Goal: Use online tool/utility: Utilize a website feature to perform a specific function

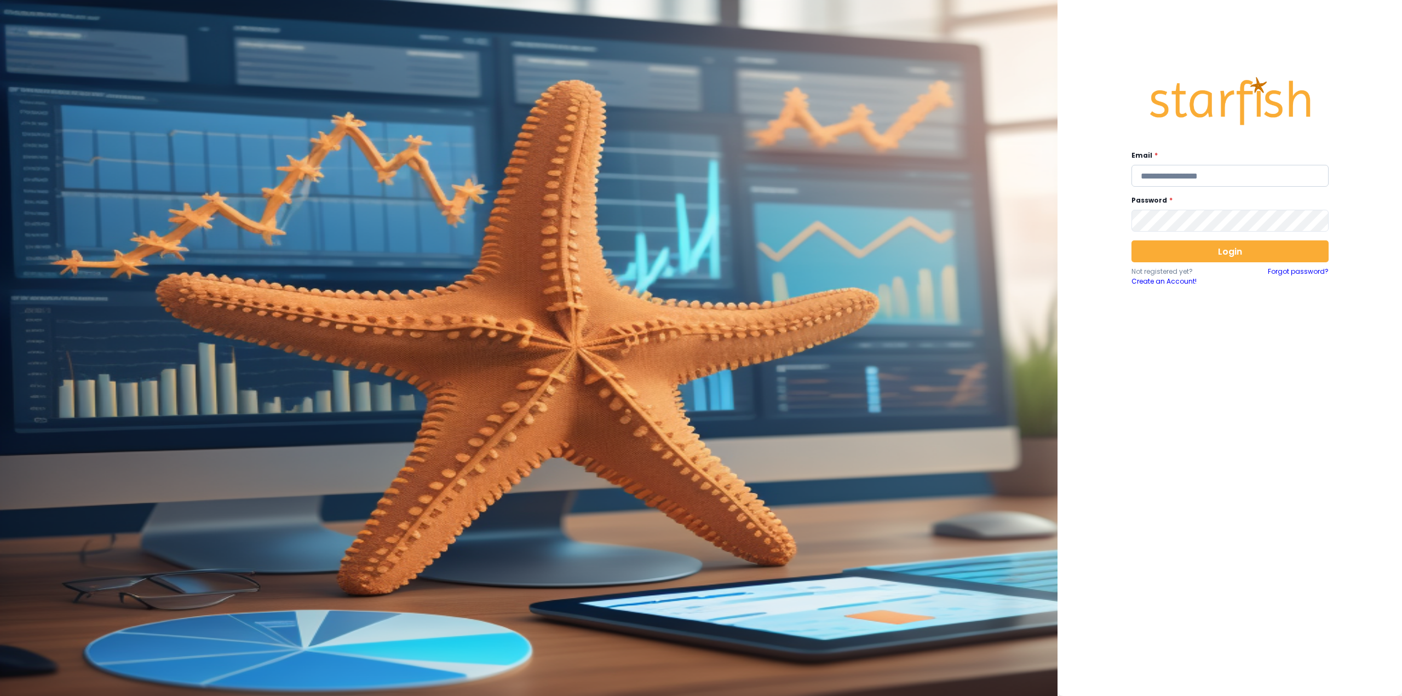
click at [1166, 174] on input "email" at bounding box center [1229, 176] width 197 height 22
type input "**********"
click at [1228, 260] on button "Login" at bounding box center [1229, 251] width 197 height 22
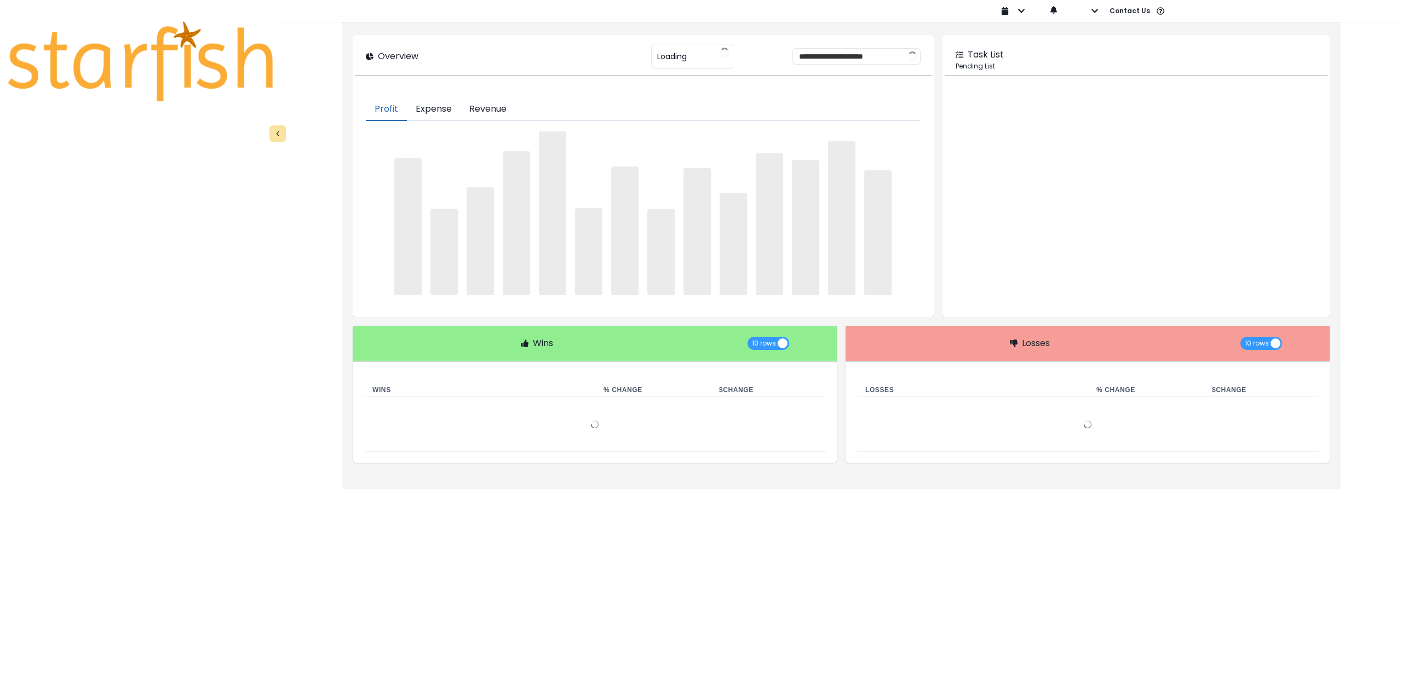
type input "********"
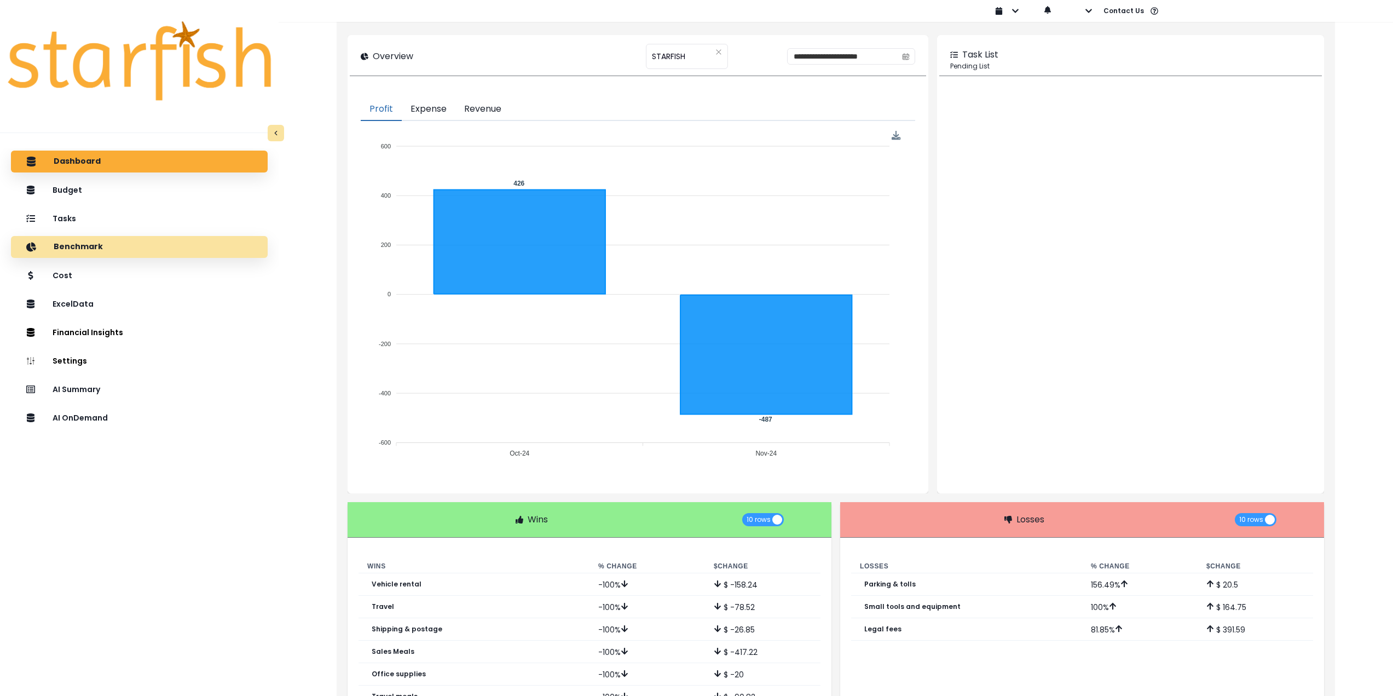
click at [106, 246] on div "Benchmark" at bounding box center [139, 246] width 239 height 23
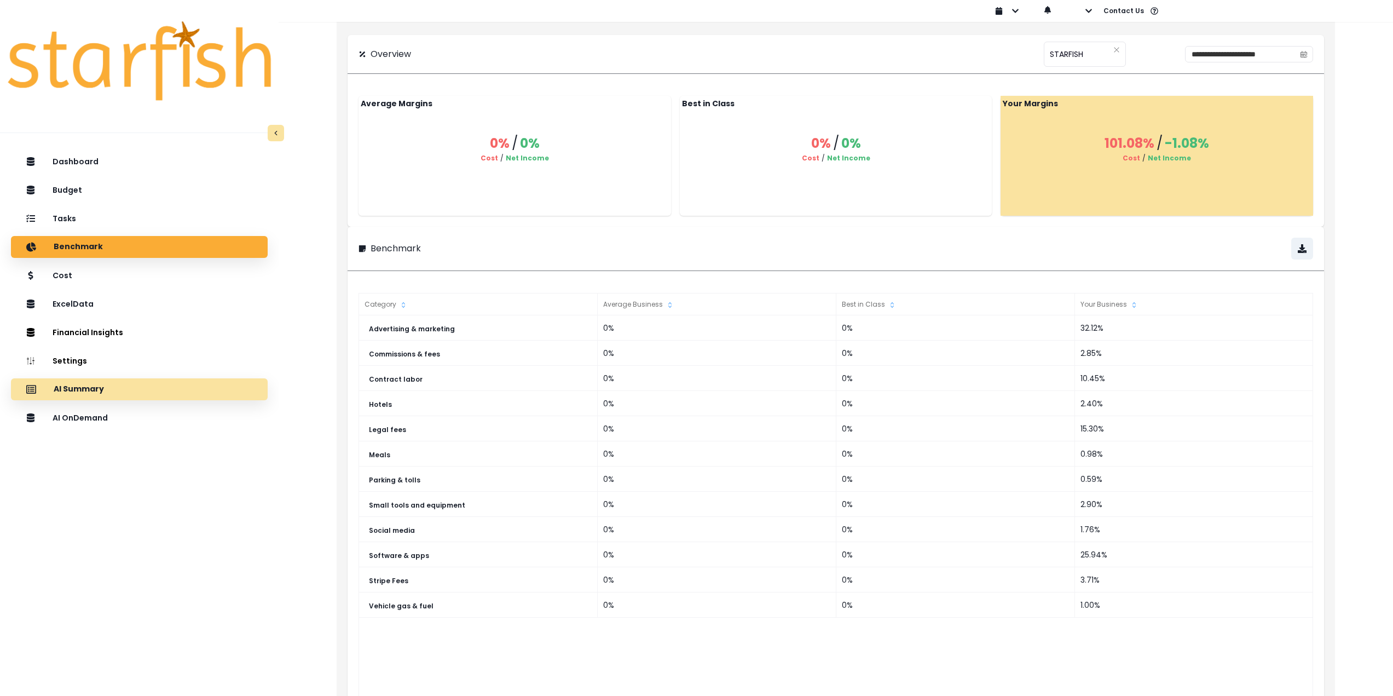
click at [108, 393] on div "AI Summary" at bounding box center [139, 389] width 239 height 23
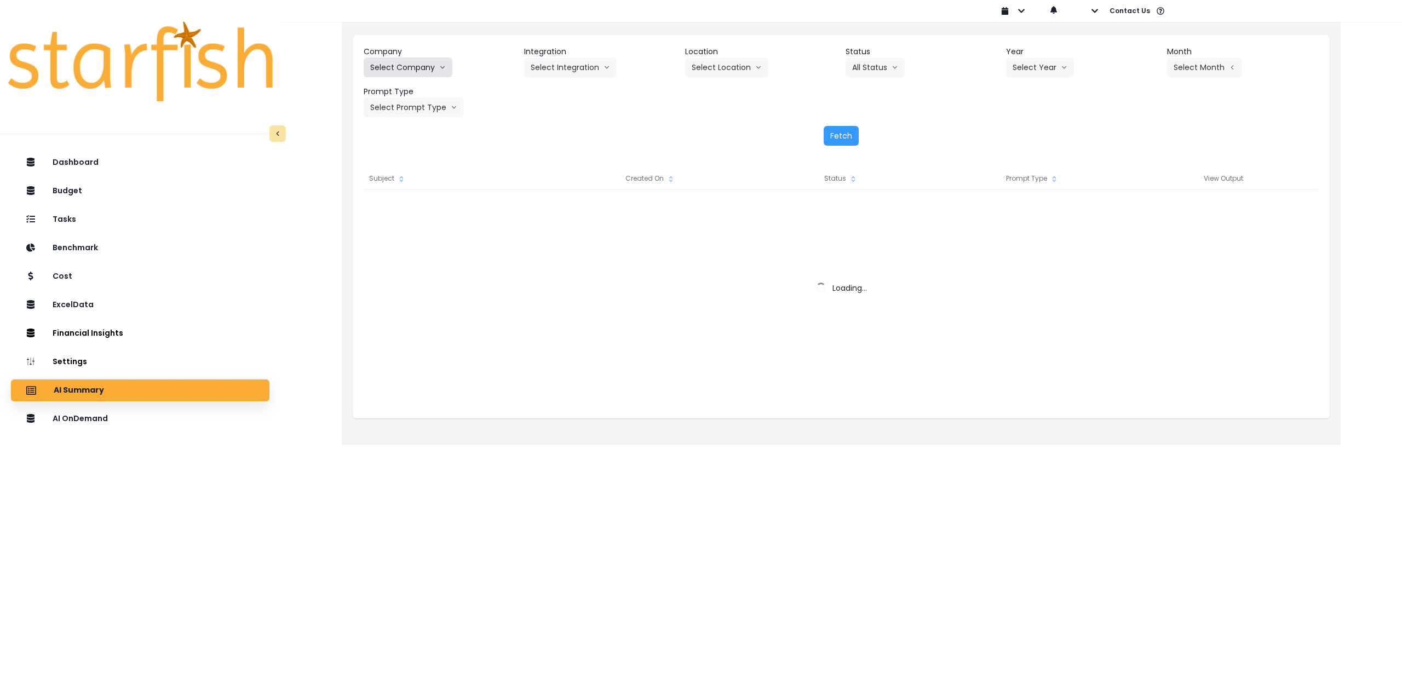
click at [402, 64] on button "Select Company" at bounding box center [408, 67] width 89 height 20
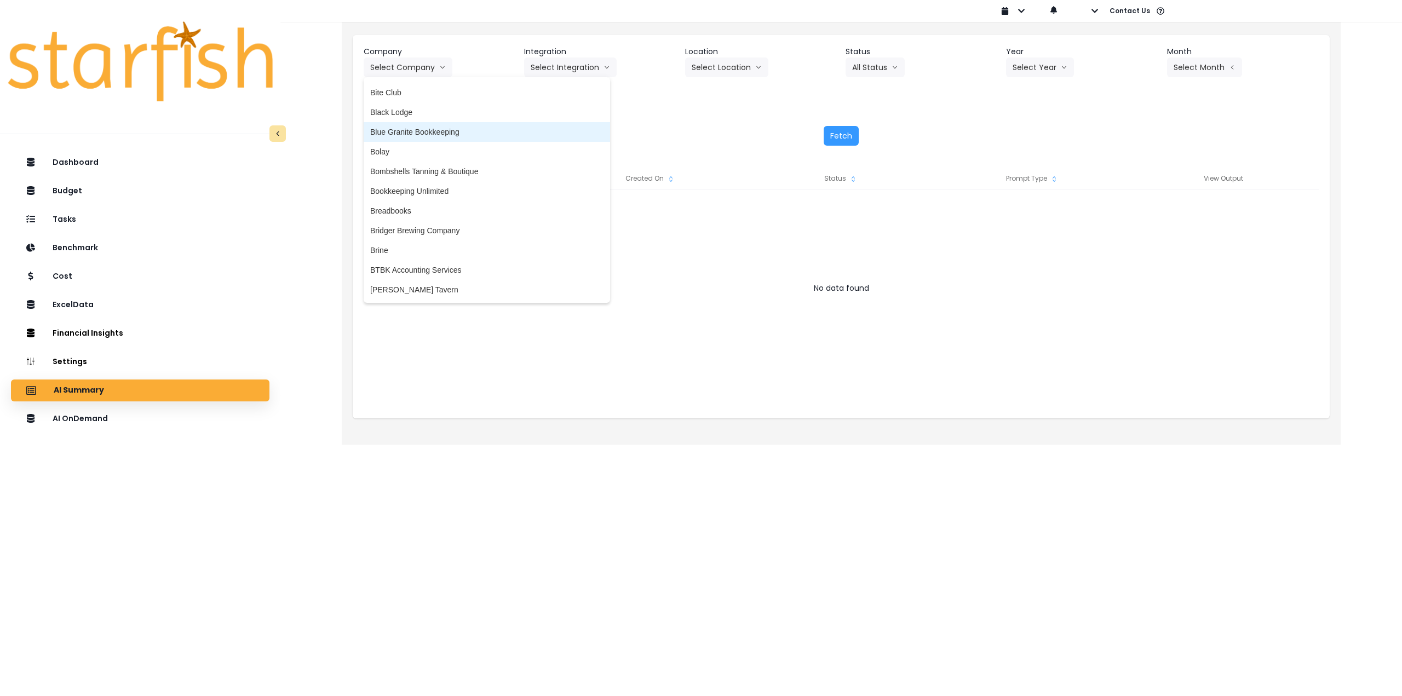
scroll to position [329, 0]
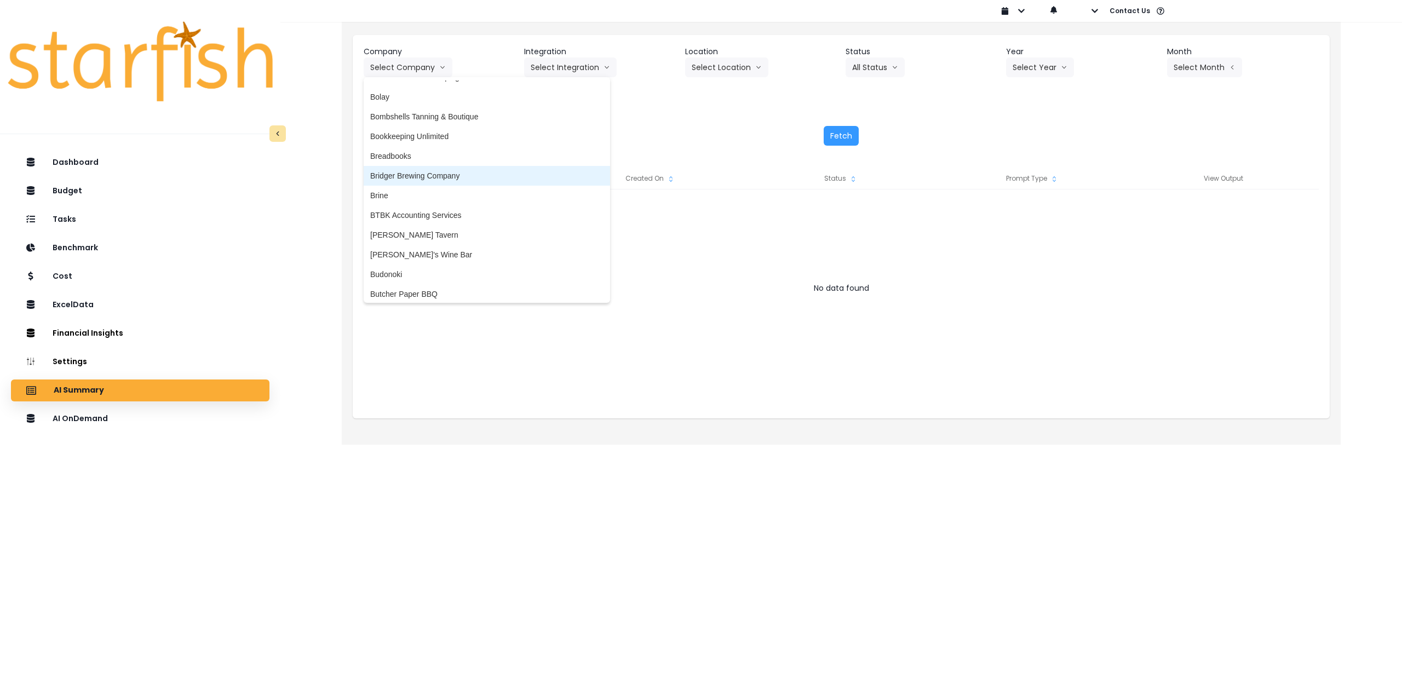
click at [479, 172] on span "Bridger Brewing Company" at bounding box center [486, 175] width 233 height 11
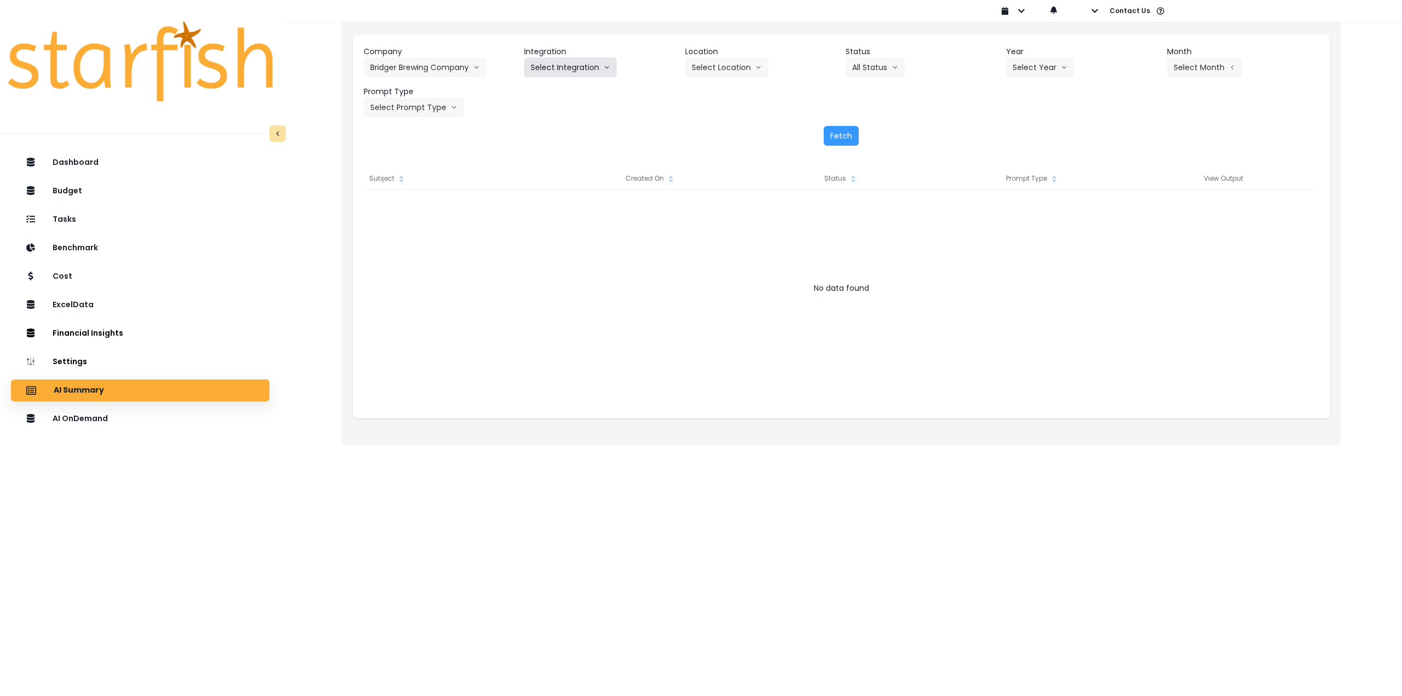
click at [565, 70] on button "Select Integration" at bounding box center [570, 67] width 93 height 20
click at [556, 108] on span "Jackrabbit Pub" at bounding box center [575, 110] width 89 height 11
click at [708, 62] on button "Select Location" at bounding box center [726, 67] width 83 height 20
drag, startPoint x: 708, startPoint y: 90, endPoint x: 817, endPoint y: 70, distance: 111.3
click at [708, 90] on span "All Locations" at bounding box center [713, 90] width 43 height 11
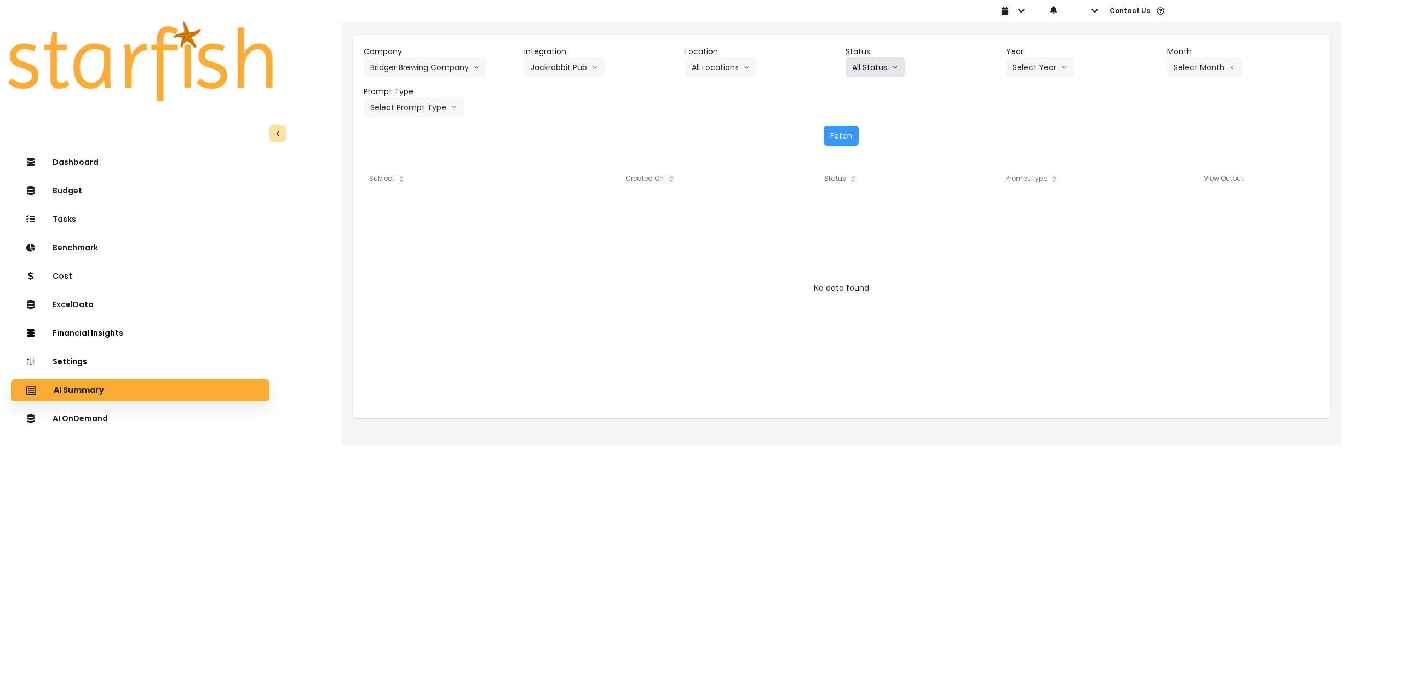
click at [861, 65] on button "All Status" at bounding box center [874, 67] width 59 height 20
click at [1041, 72] on button "Select Year" at bounding box center [1040, 67] width 68 height 20
click at [1027, 130] on span "2025" at bounding box center [1020, 129] width 17 height 11
click at [1207, 67] on button "Select Month" at bounding box center [1204, 67] width 75 height 20
click at [1139, 205] on span "Aug" at bounding box center [1149, 208] width 21 height 11
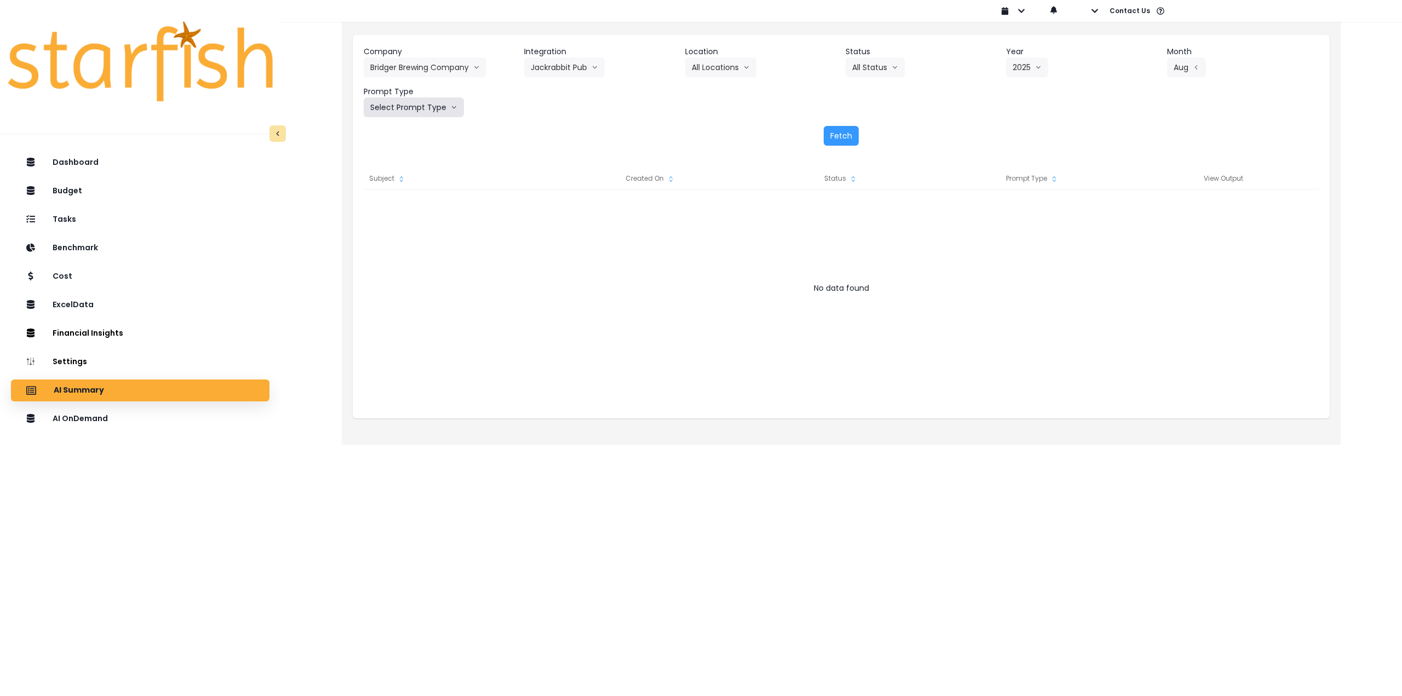
click at [408, 108] on button "Select Prompt Type" at bounding box center [414, 107] width 100 height 20
click at [402, 208] on span "Monthly Summary" at bounding box center [401, 209] width 62 height 11
click at [855, 135] on button "Fetch" at bounding box center [840, 136] width 35 height 20
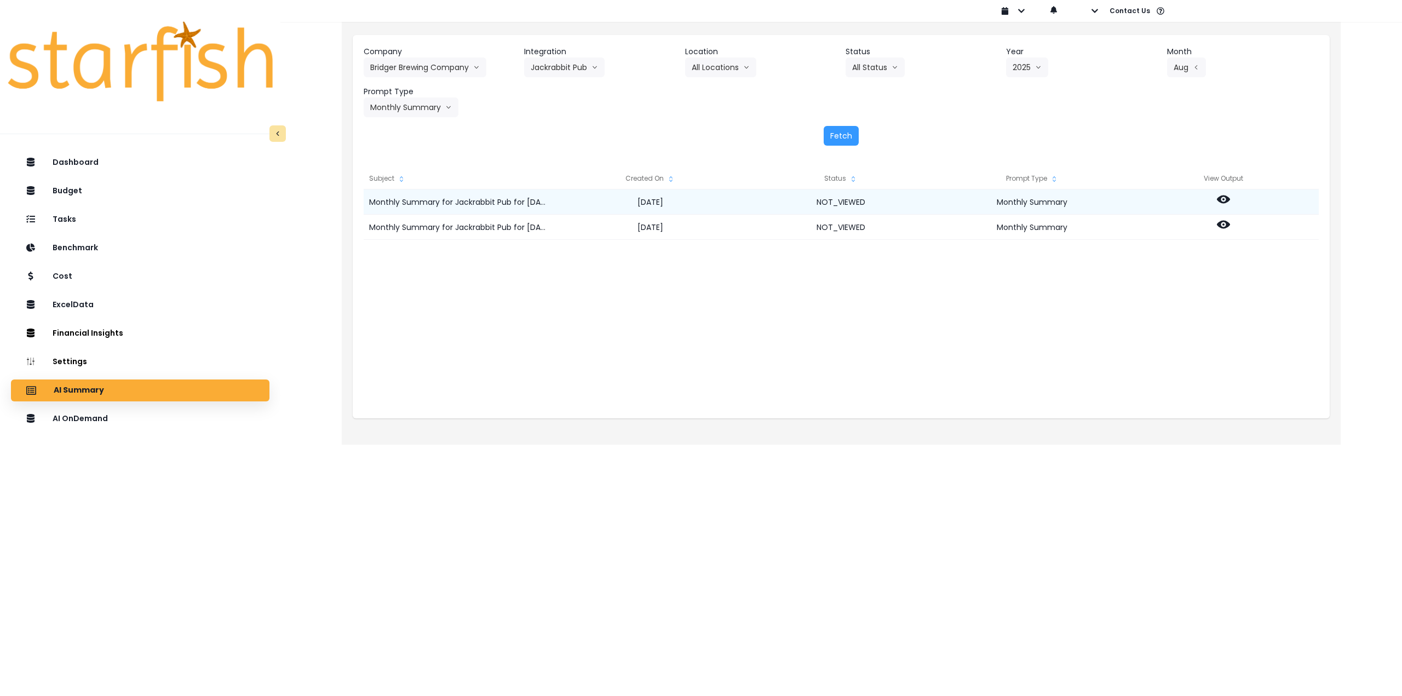
click at [1223, 201] on icon at bounding box center [1223, 199] width 13 height 13
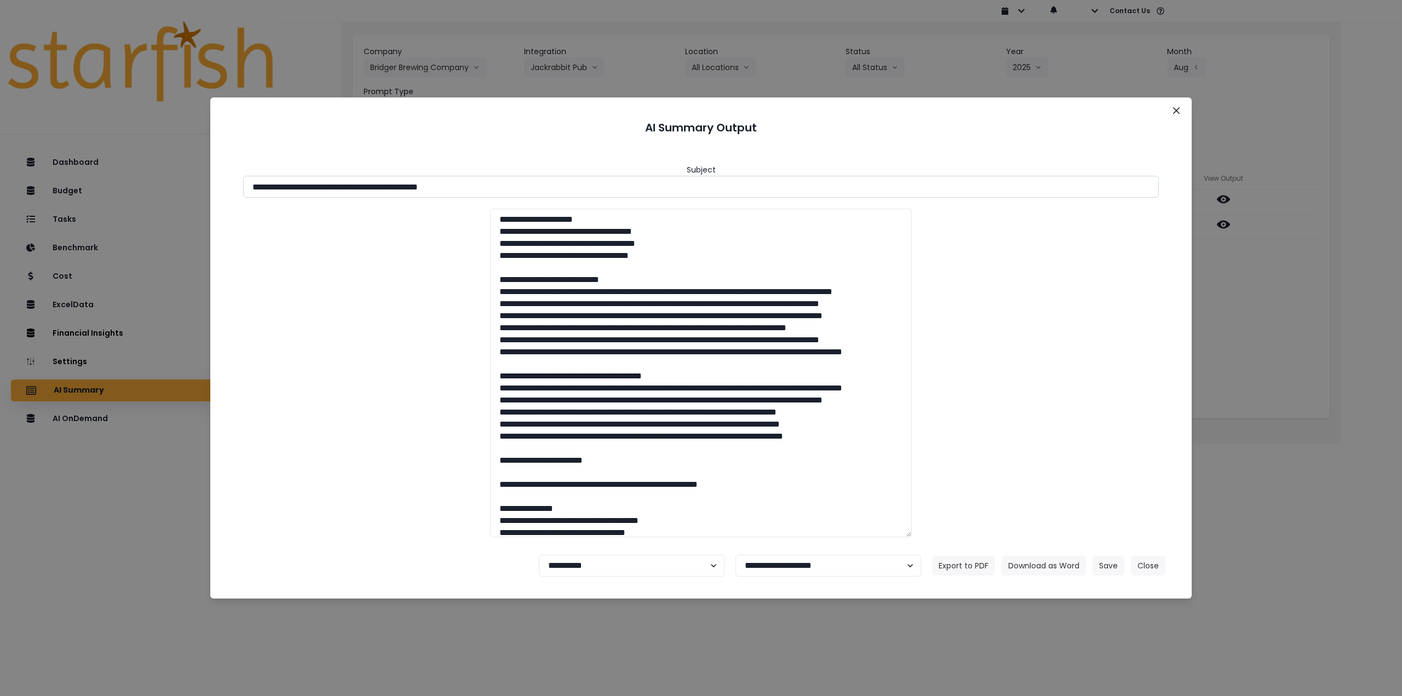
drag, startPoint x: 349, startPoint y: 187, endPoint x: 571, endPoint y: 191, distance: 222.3
click at [571, 191] on input "**********" at bounding box center [700, 187] width 915 height 22
click at [1010, 563] on button "Download as Word" at bounding box center [1043, 566] width 84 height 20
click at [1260, 328] on div "**********" at bounding box center [701, 348] width 1402 height 696
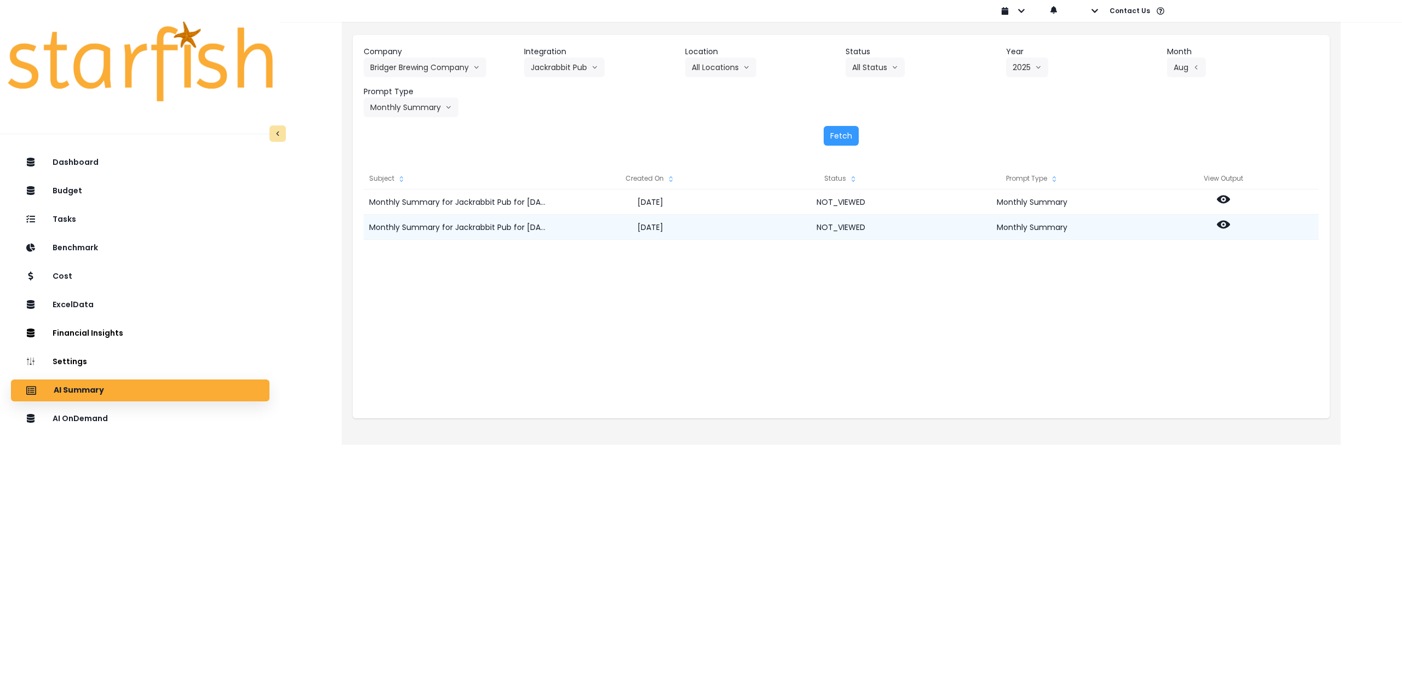
click at [1225, 223] on icon at bounding box center [1223, 224] width 13 height 13
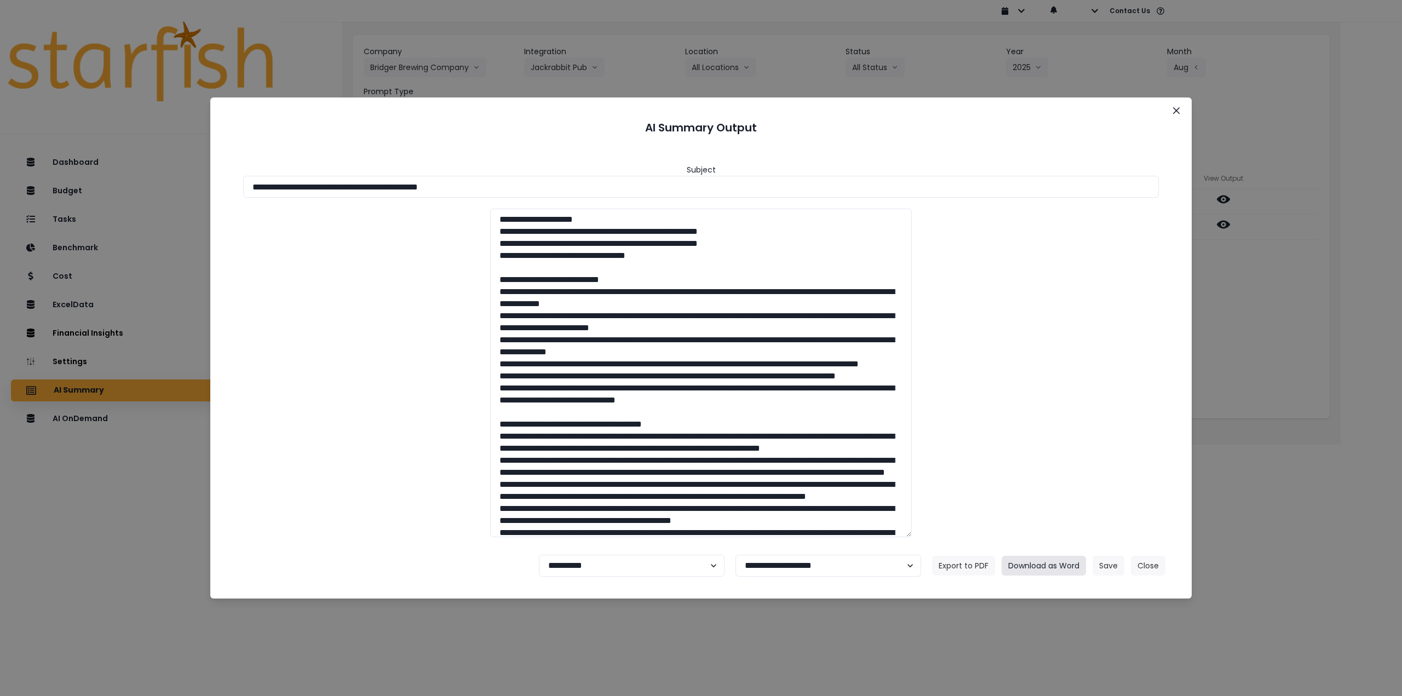
click at [1028, 564] on button "Download as Word" at bounding box center [1043, 566] width 84 height 20
click at [1177, 112] on icon "Close" at bounding box center [1176, 110] width 7 height 7
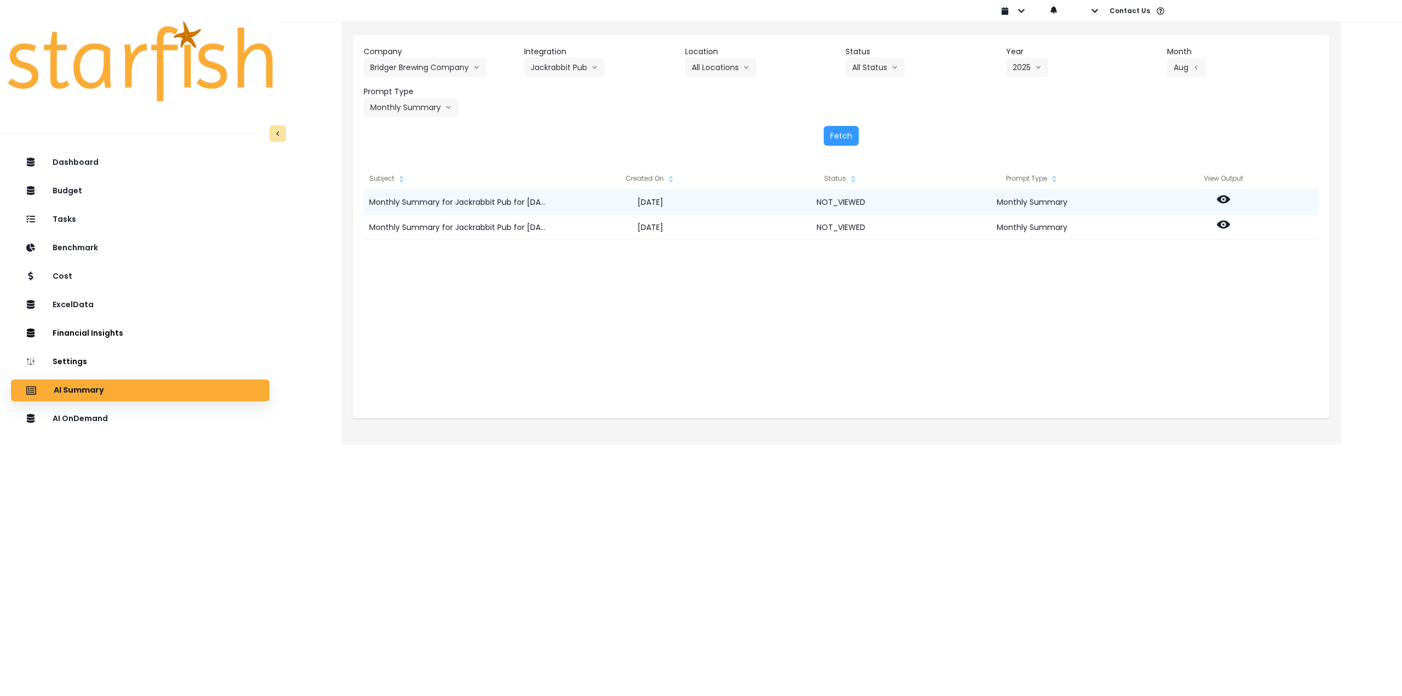
click at [1229, 199] on icon at bounding box center [1223, 199] width 13 height 8
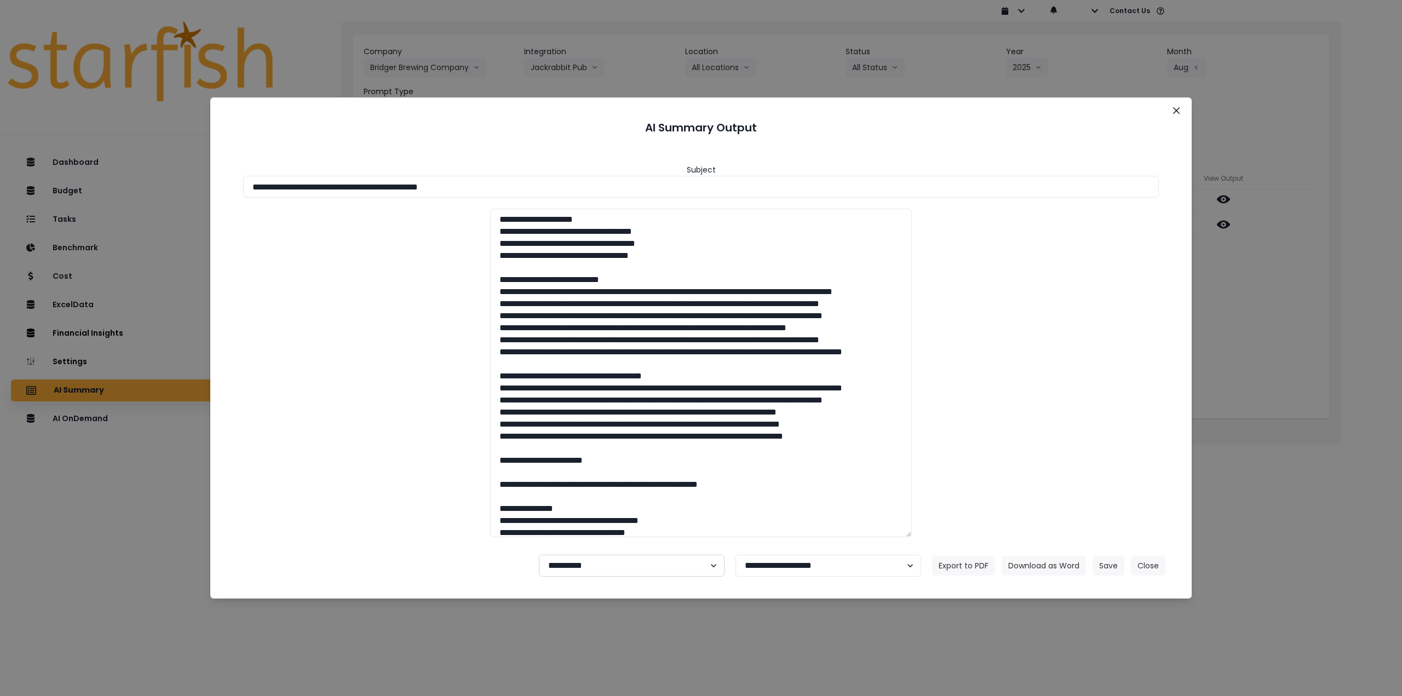
drag, startPoint x: 614, startPoint y: 557, endPoint x: 608, endPoint y: 576, distance: 20.3
click at [614, 558] on select "**********" at bounding box center [632, 566] width 186 height 22
select select "********"
click at [539, 555] on select "**********" at bounding box center [632, 566] width 186 height 22
click at [1101, 566] on button "Save" at bounding box center [1108, 566] width 32 height 20
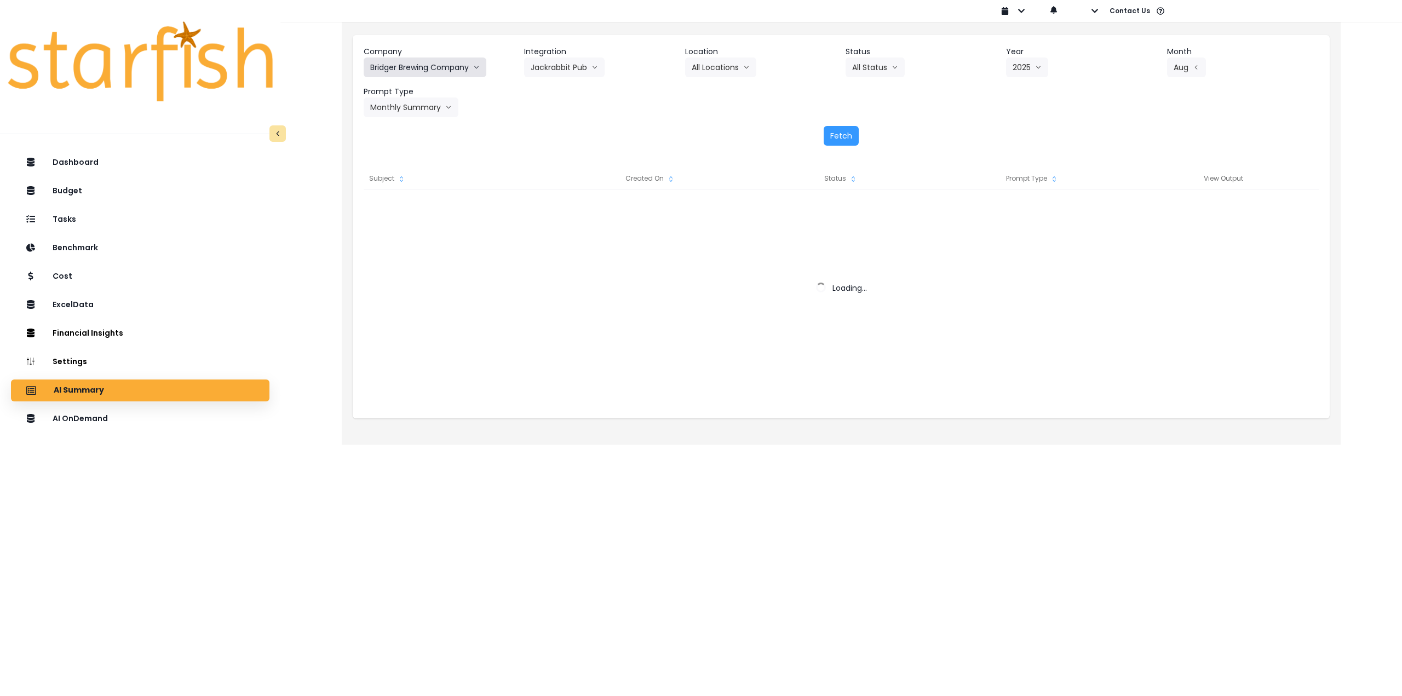
click at [422, 70] on button "Bridger Brewing Company" at bounding box center [425, 67] width 123 height 20
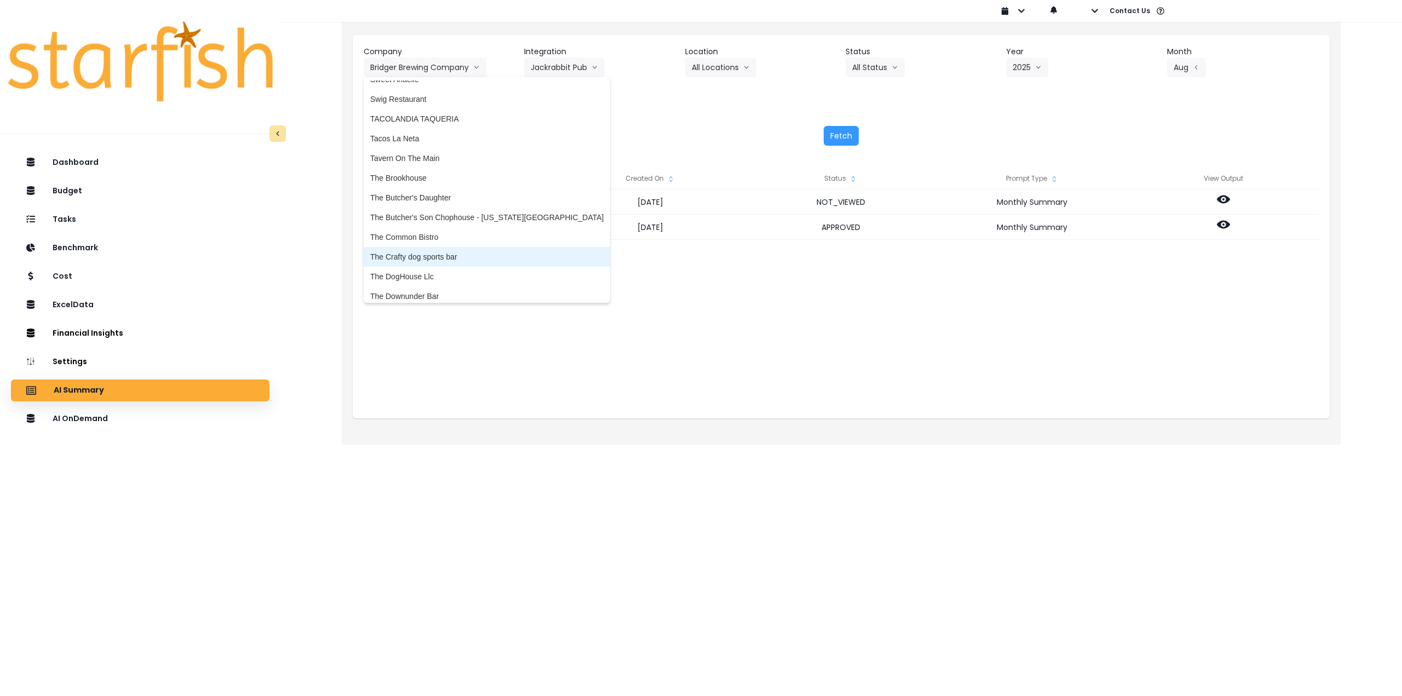
scroll to position [2628, 0]
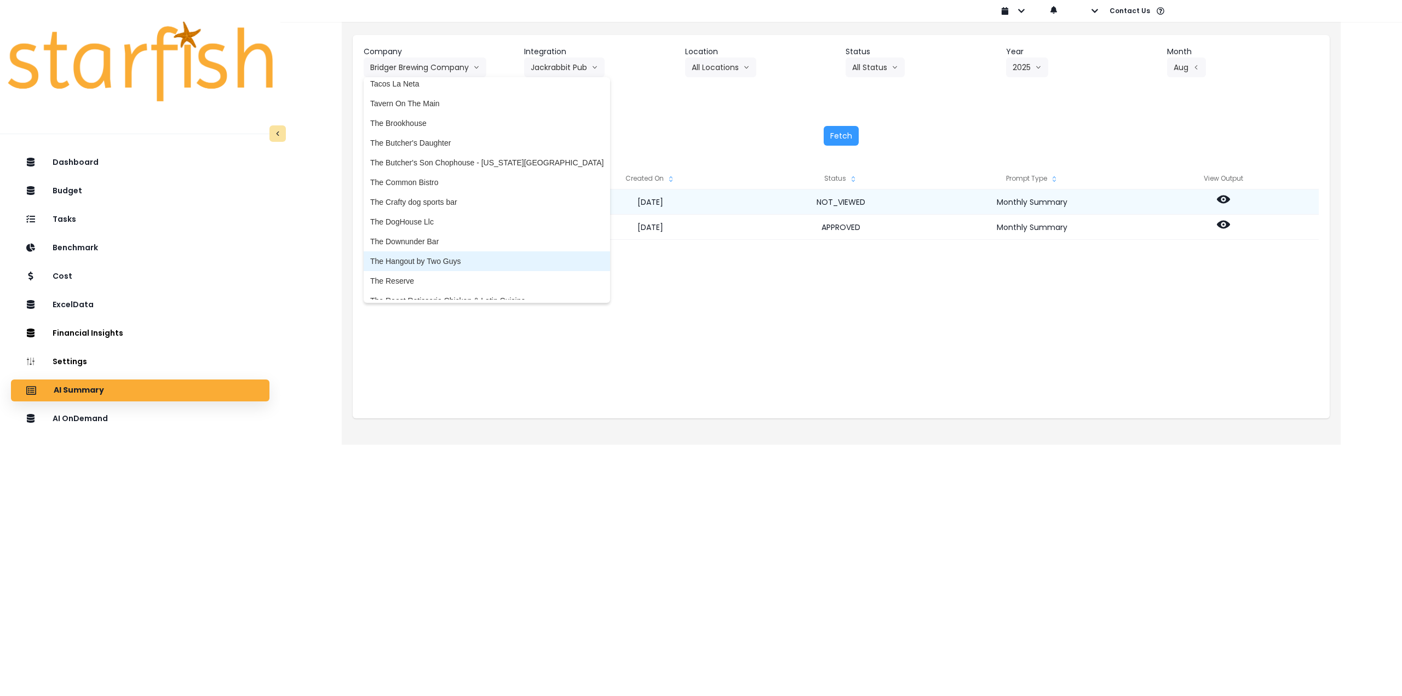
drag, startPoint x: 448, startPoint y: 258, endPoint x: 480, endPoint y: 203, distance: 63.8
click at [448, 258] on span "The Hangout by Two Guys" at bounding box center [486, 261] width 233 height 11
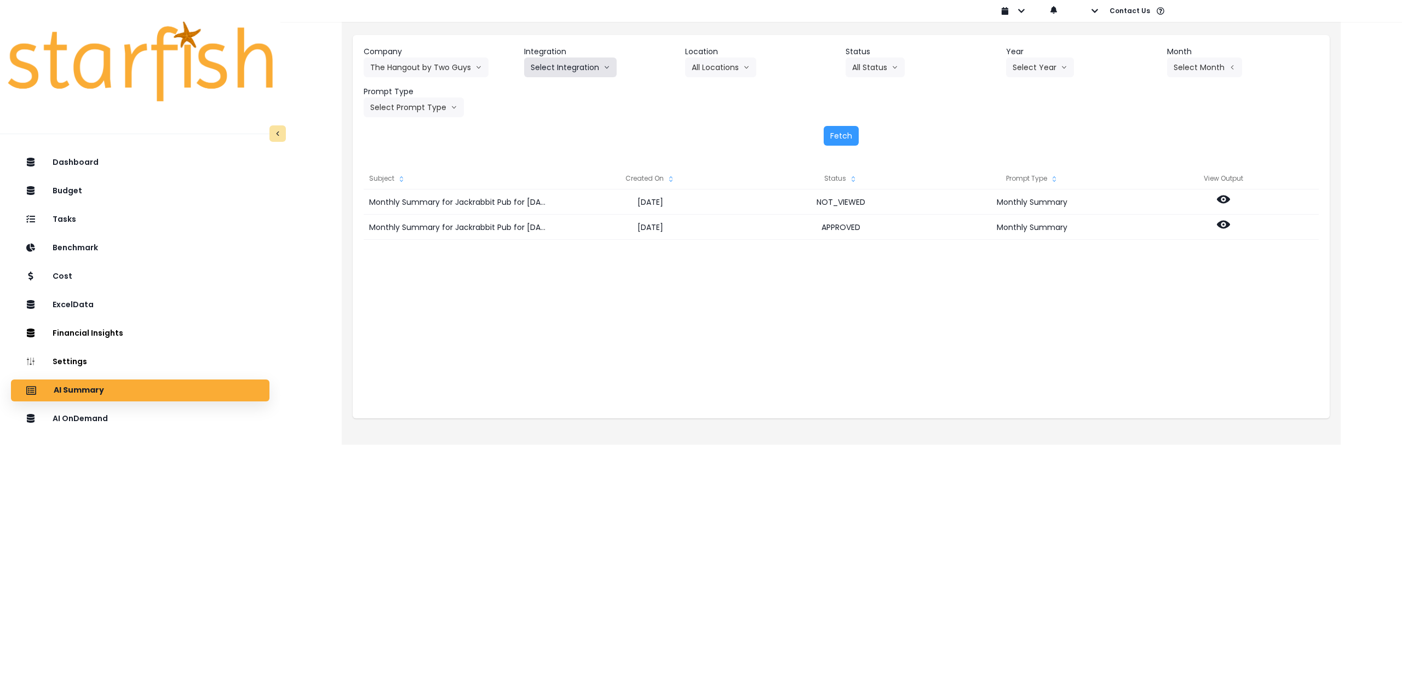
click at [567, 66] on button "Select Integration" at bounding box center [570, 67] width 93 height 20
click at [566, 92] on span "Restaurant" at bounding box center [549, 90] width 37 height 11
click at [730, 77] on button "Select Location" at bounding box center [726, 67] width 83 height 20
click at [718, 93] on span "All Locations" at bounding box center [713, 90] width 43 height 11
click at [1030, 72] on button "Select Year" at bounding box center [1040, 67] width 68 height 20
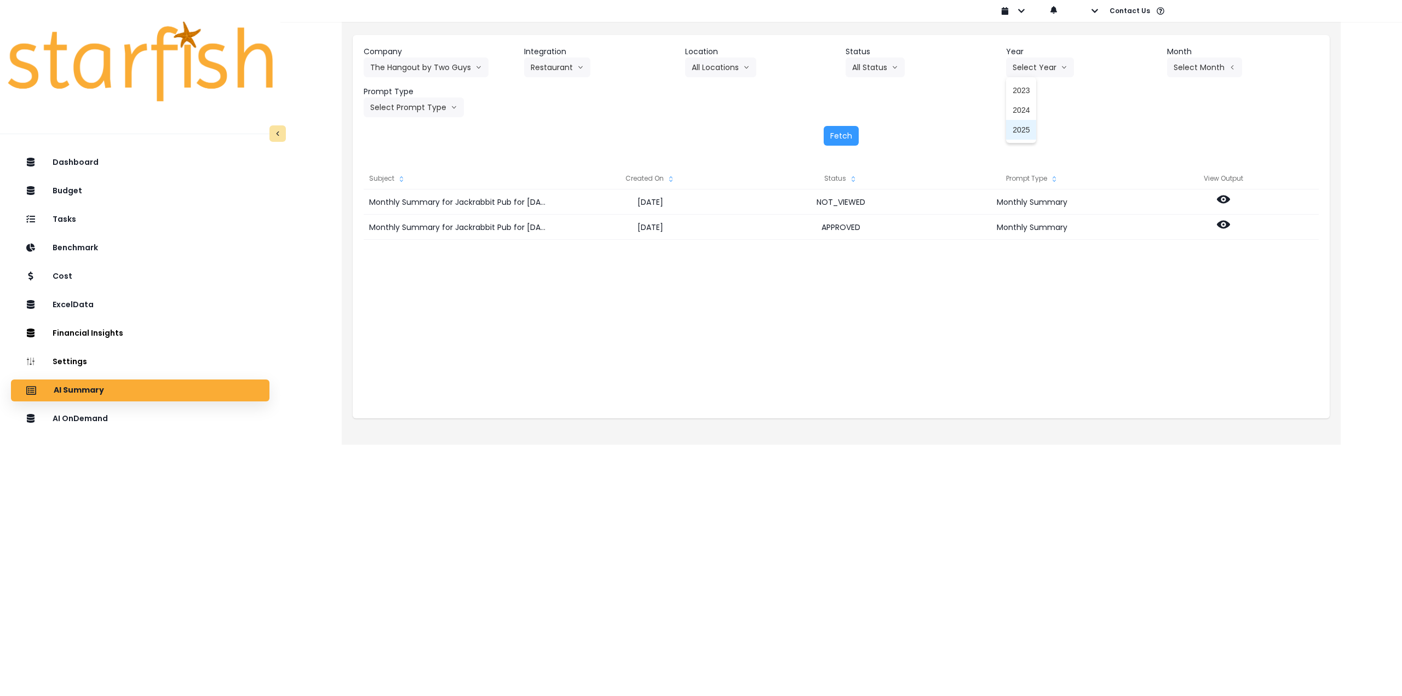
drag, startPoint x: 1018, startPoint y: 132, endPoint x: 1038, endPoint y: 126, distance: 20.1
click at [1019, 132] on span "2025" at bounding box center [1020, 129] width 17 height 11
click at [1215, 68] on button "Select Month" at bounding box center [1204, 67] width 75 height 20
click at [1144, 170] on span "June" at bounding box center [1149, 169] width 21 height 11
click at [437, 111] on button "Select Prompt Type" at bounding box center [414, 107] width 100 height 20
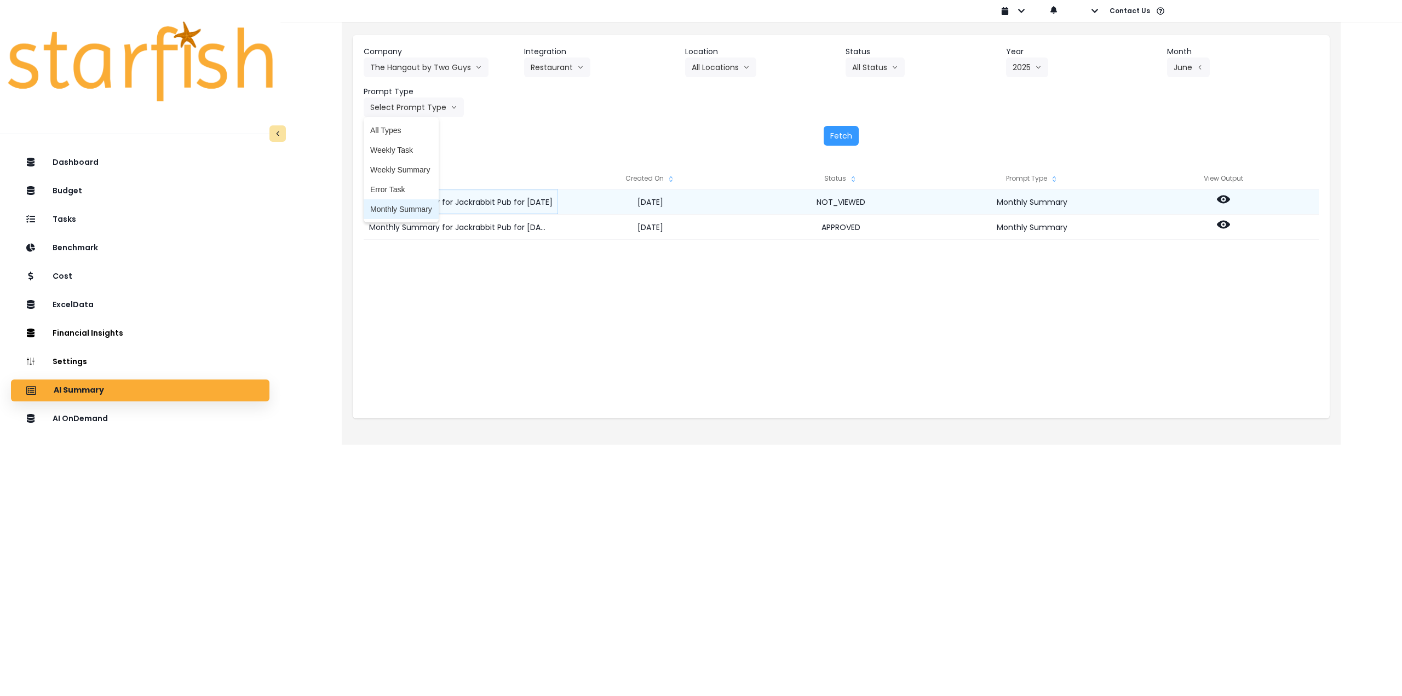
click at [409, 205] on span "Monthly Summary" at bounding box center [401, 209] width 62 height 11
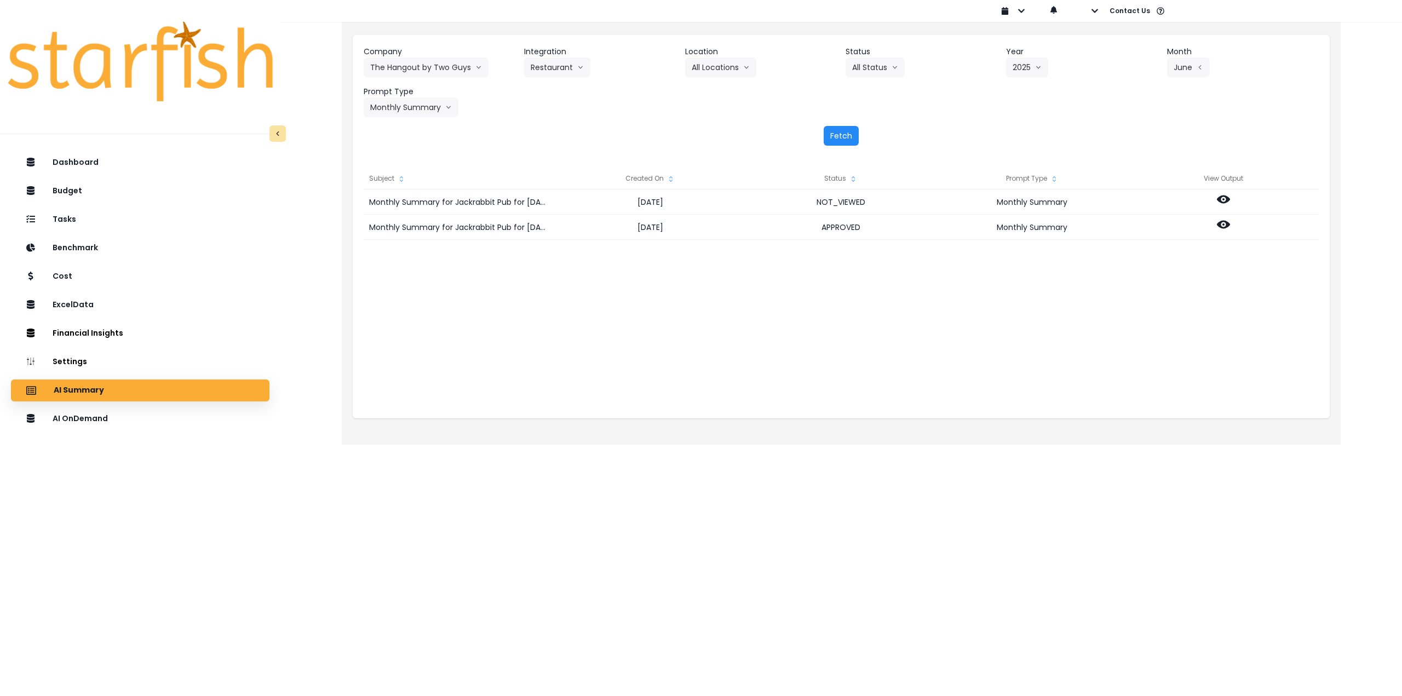
click at [832, 137] on button "Fetch" at bounding box center [840, 136] width 35 height 20
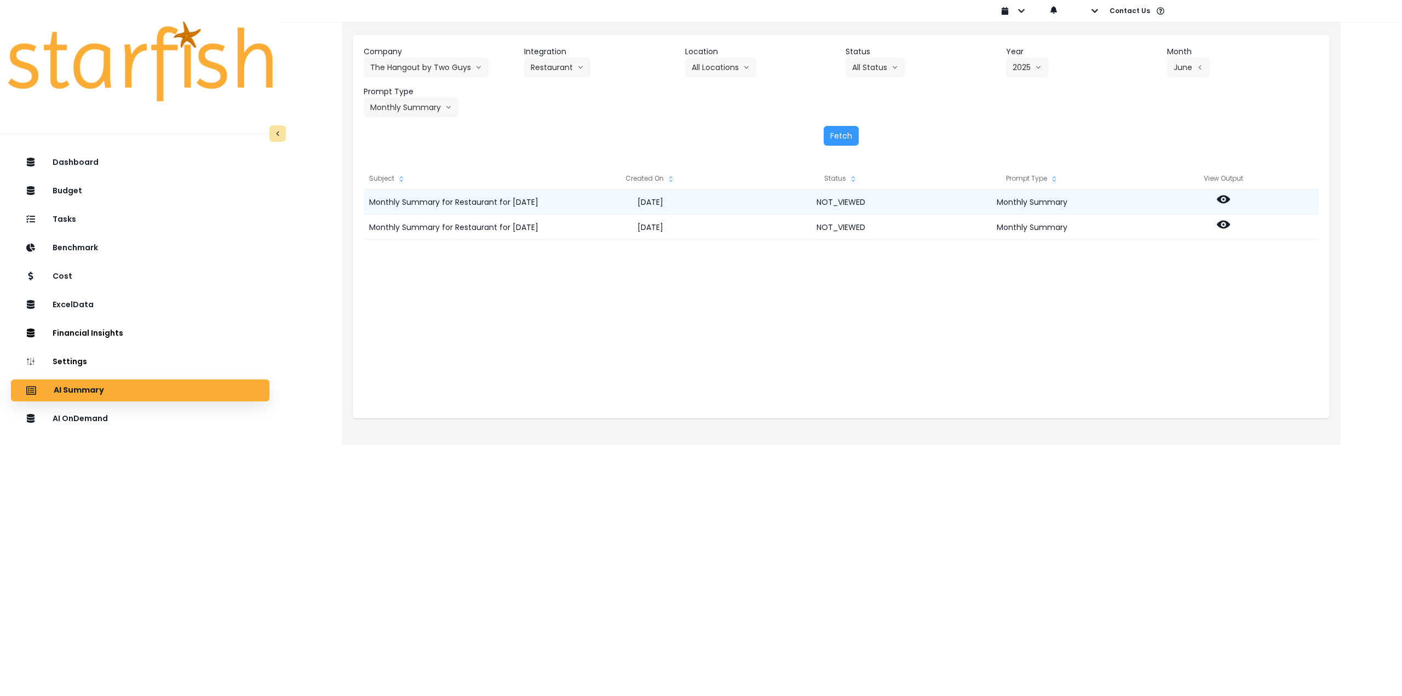
click at [1215, 198] on div at bounding box center [1222, 201] width 191 height 25
click at [1224, 201] on icon at bounding box center [1223, 199] width 13 height 13
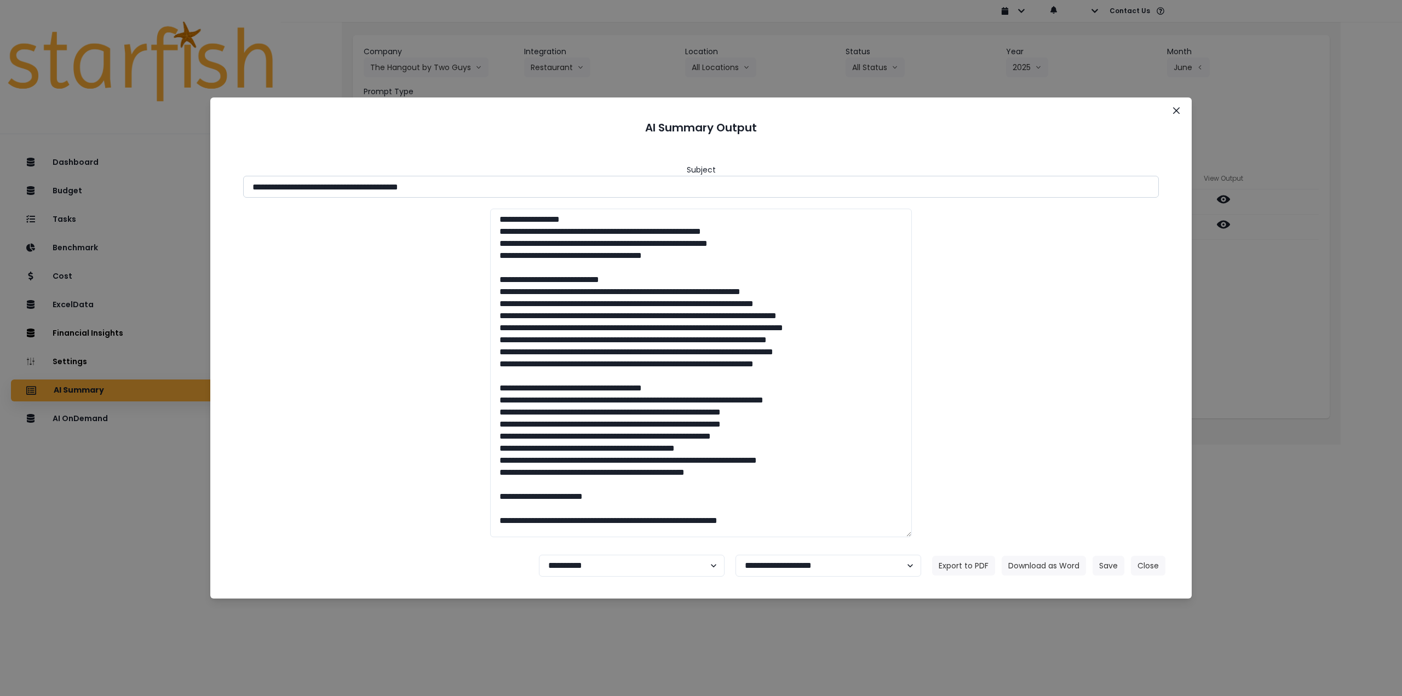
drag, startPoint x: 416, startPoint y: 187, endPoint x: 433, endPoint y: 185, distance: 17.1
click at [496, 185] on input "**********" at bounding box center [700, 187] width 915 height 22
click at [413, 188] on input "**********" at bounding box center [700, 187] width 915 height 22
drag, startPoint x: 414, startPoint y: 188, endPoint x: 736, endPoint y: 345, distance: 357.5
click at [503, 191] on input "**********" at bounding box center [700, 187] width 915 height 22
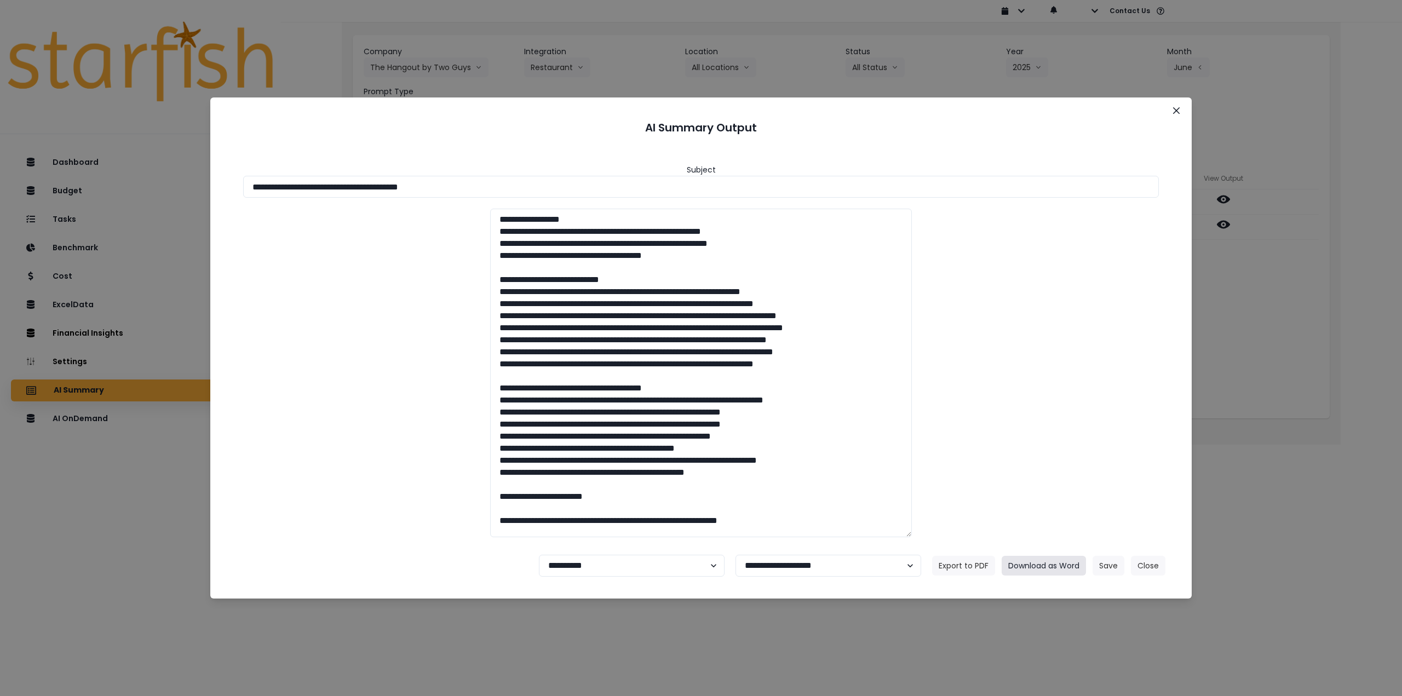
click at [1036, 568] on button "Download as Word" at bounding box center [1043, 566] width 84 height 20
click at [1233, 341] on div "**********" at bounding box center [701, 348] width 1402 height 696
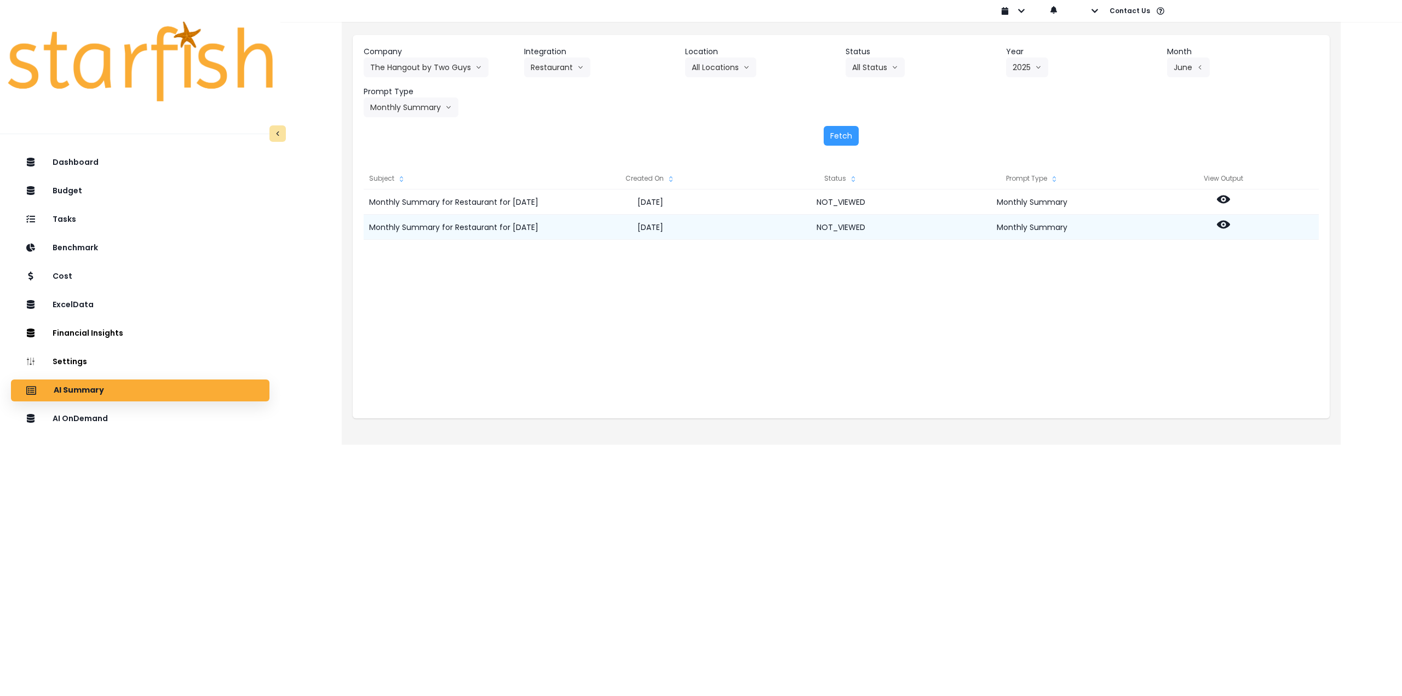
click at [1217, 221] on icon at bounding box center [1223, 224] width 13 height 13
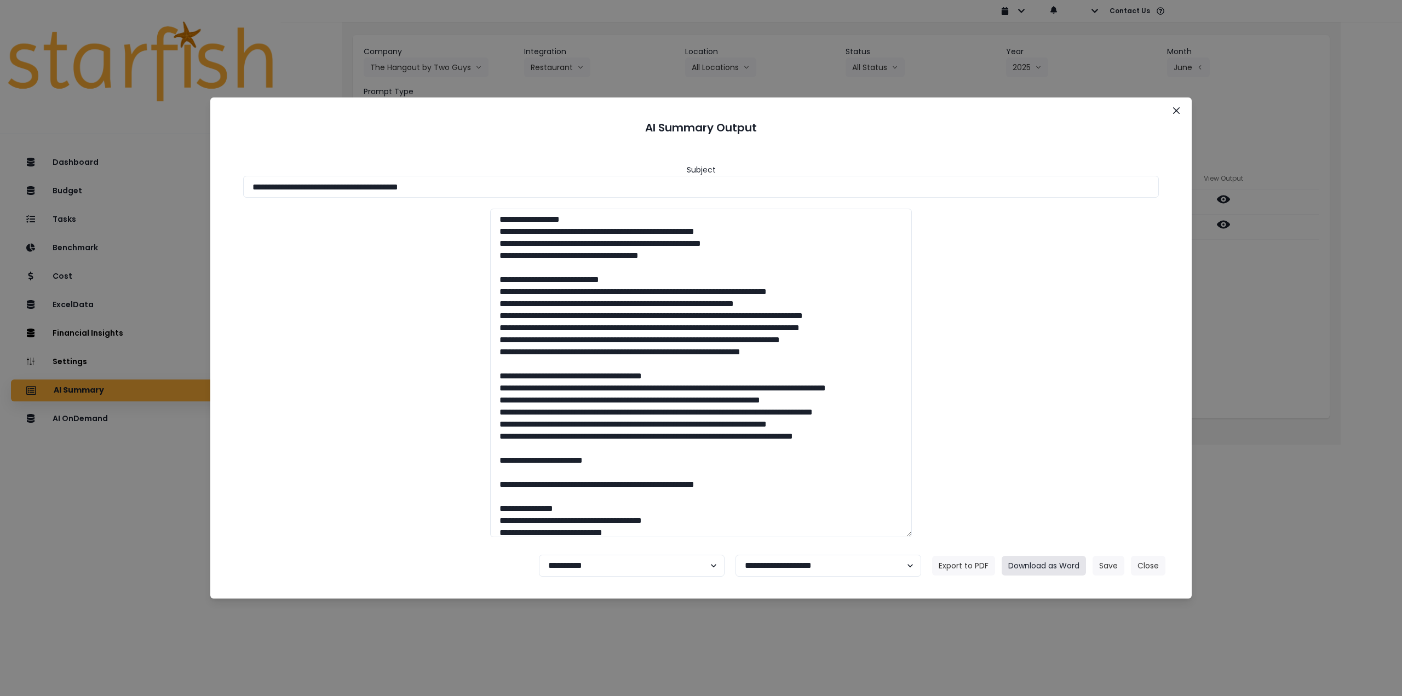
click at [1030, 557] on button "Download as Word" at bounding box center [1043, 566] width 84 height 20
